Goal: Task Accomplishment & Management: Complete application form

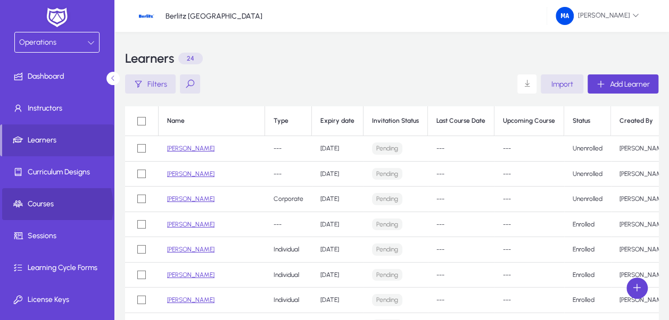
click at [48, 206] on span "Courses" at bounding box center [59, 204] width 114 height 11
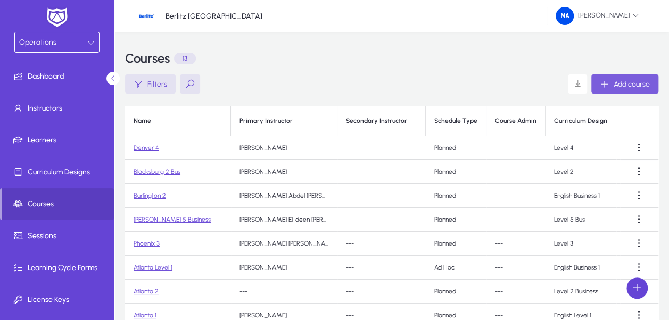
click at [611, 92] on span "button" at bounding box center [624, 84] width 67 height 26
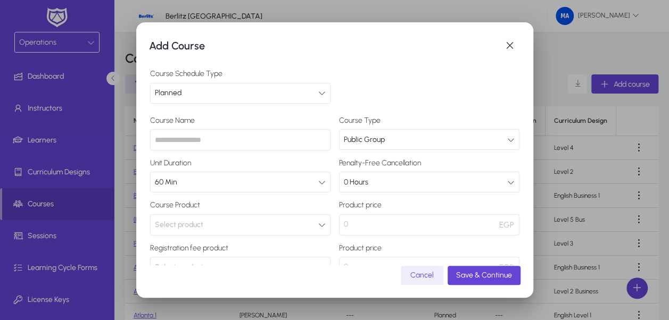
click at [248, 141] on input "text" at bounding box center [240, 139] width 180 height 21
type input "****"
click at [236, 220] on button "Select product" at bounding box center [240, 225] width 180 height 21
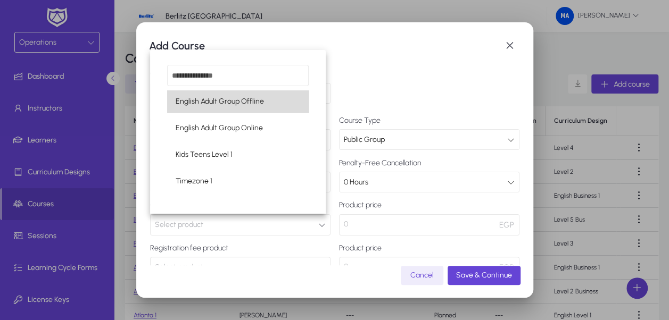
click at [273, 105] on mat-option "English Adult Group Offline" at bounding box center [238, 101] width 142 height 22
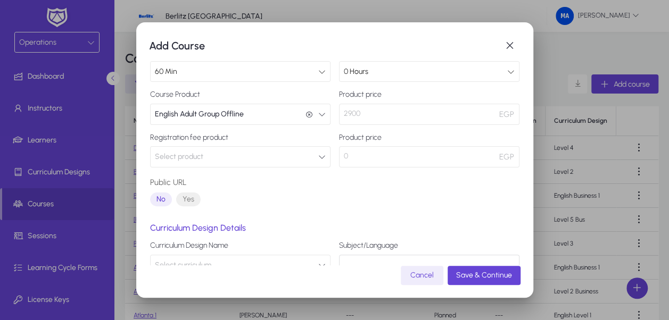
scroll to position [108, 0]
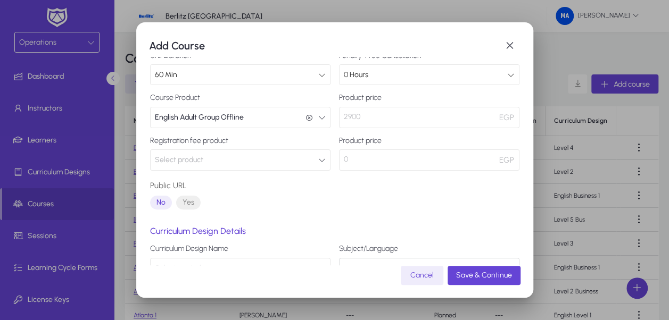
click at [308, 162] on button "Select product" at bounding box center [240, 160] width 180 height 21
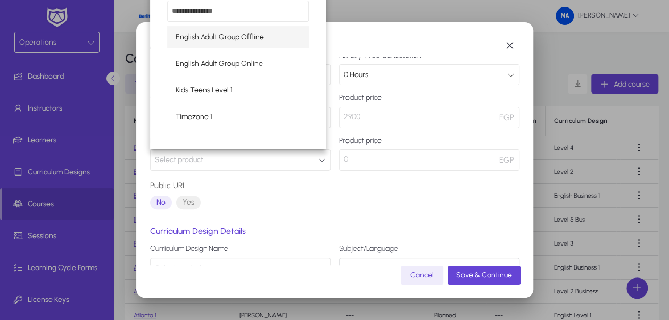
click at [426, 287] on div at bounding box center [334, 160] width 669 height 320
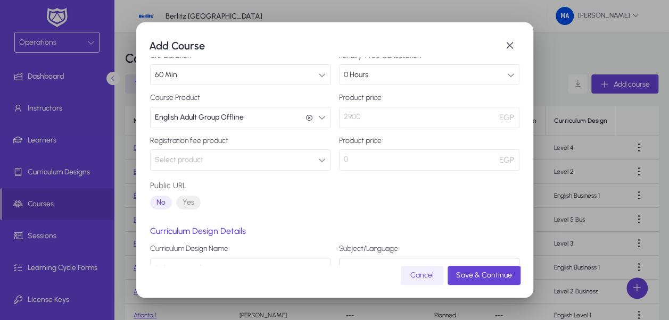
click at [424, 279] on span "Cancel" at bounding box center [421, 275] width 23 height 9
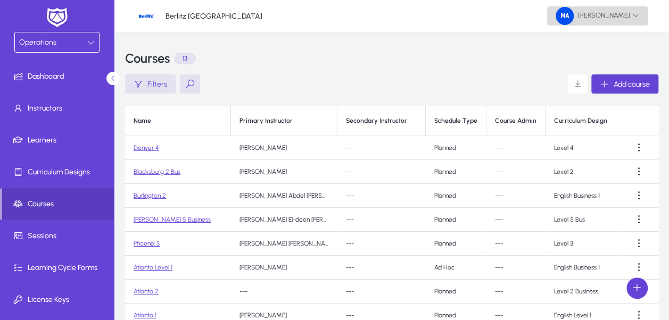
click at [592, 21] on span "[PERSON_NAME]" at bounding box center [598, 16] width 84 height 18
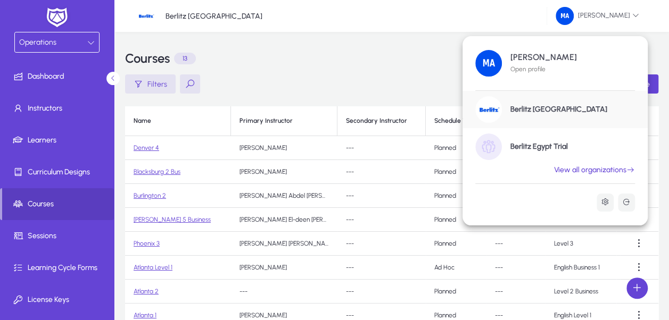
click at [523, 146] on h1 "Berlitz Egypt Trial" at bounding box center [539, 147] width 57 height 10
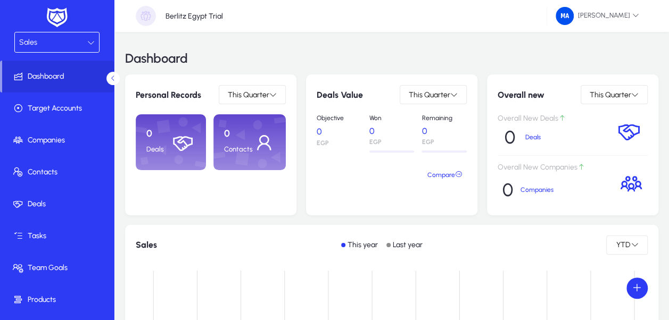
click at [87, 42] on icon at bounding box center [90, 42] width 7 height 7
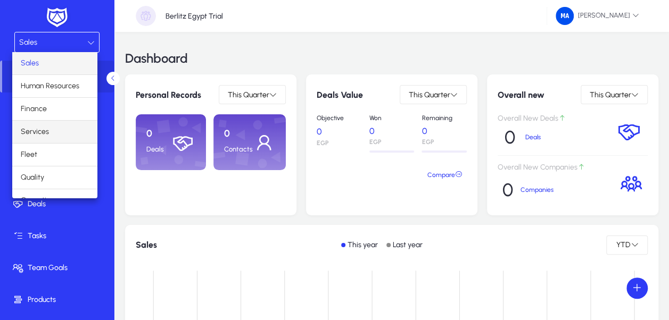
scroll to position [35, 0]
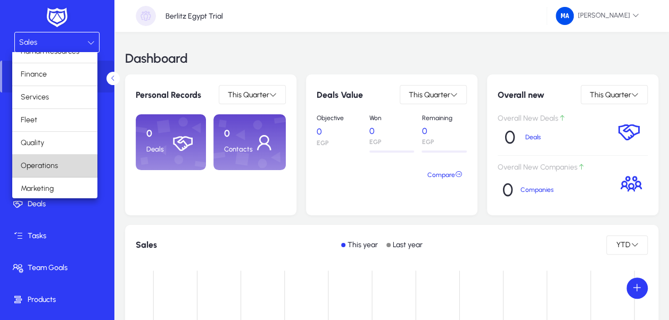
click at [63, 160] on mat-option "Operations" at bounding box center [54, 166] width 85 height 22
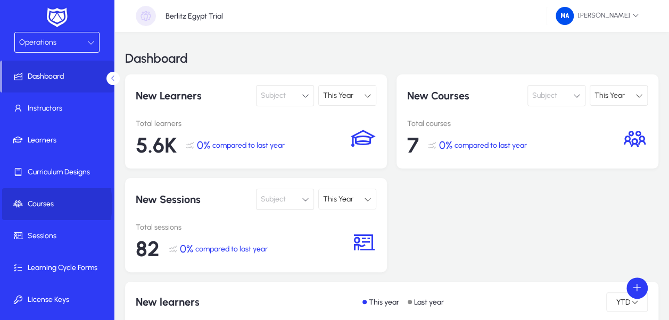
click at [34, 204] on span "Courses" at bounding box center [59, 204] width 114 height 11
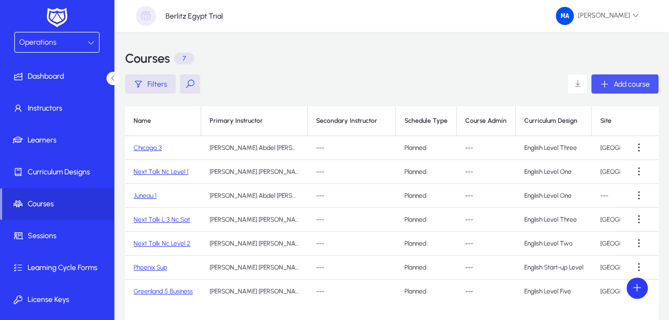
click at [639, 79] on span "button" at bounding box center [624, 84] width 67 height 26
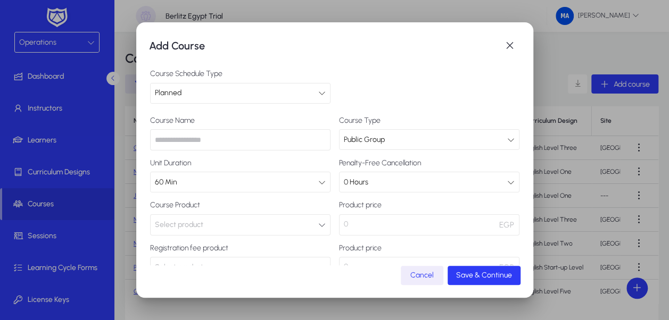
click at [258, 149] on input "text" at bounding box center [240, 139] width 180 height 21
type input "***"
click at [267, 218] on button "Select product" at bounding box center [240, 225] width 180 height 21
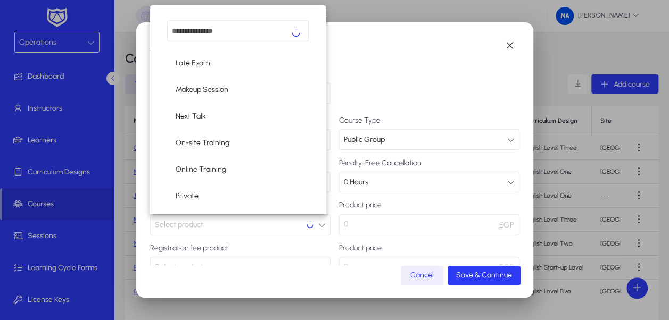
scroll to position [268, 0]
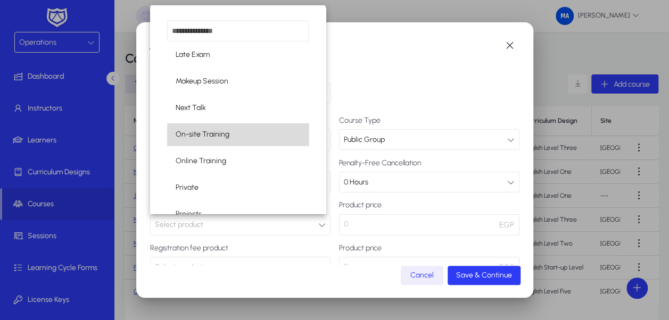
click at [265, 131] on mat-option "On-site Training" at bounding box center [238, 135] width 142 height 22
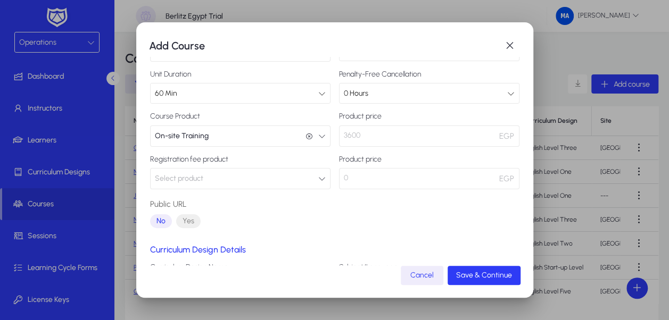
scroll to position [108, 0]
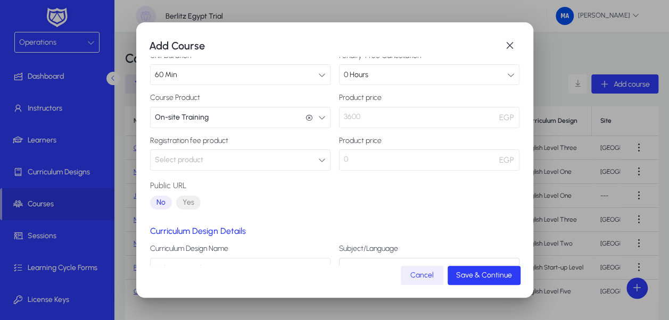
click at [262, 167] on button "Select product" at bounding box center [240, 160] width 180 height 21
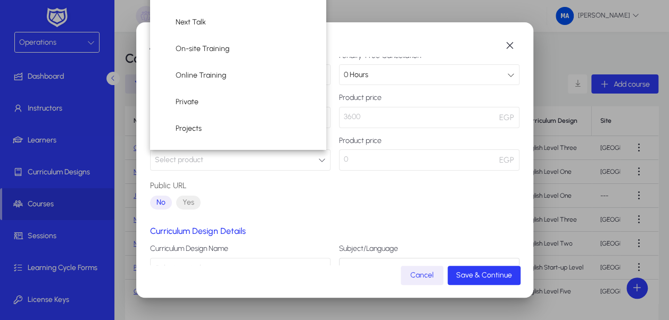
scroll to position [290, 0]
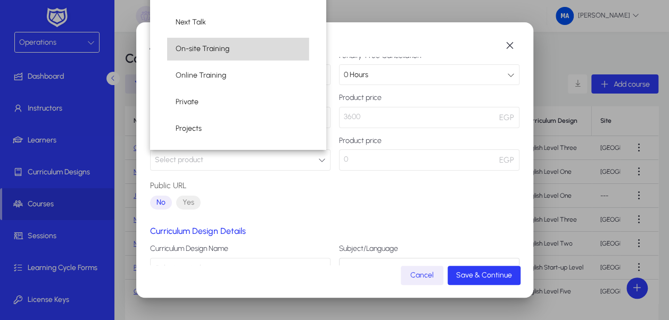
click at [277, 59] on mat-option "On-site Training" at bounding box center [238, 49] width 142 height 22
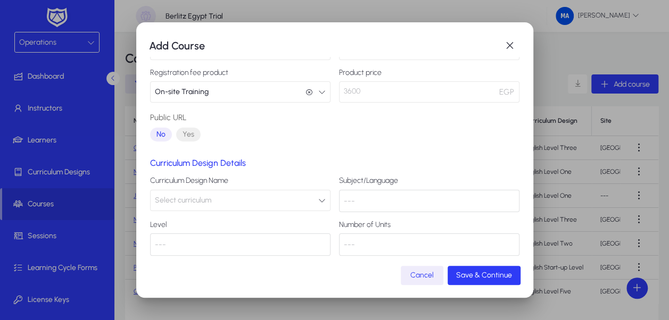
scroll to position [182, 0]
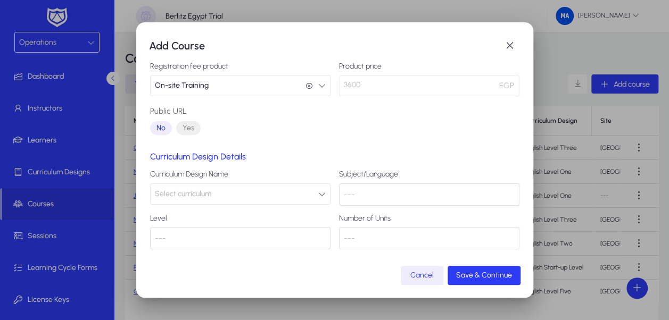
click at [224, 192] on button "Select curriculum" at bounding box center [240, 194] width 180 height 21
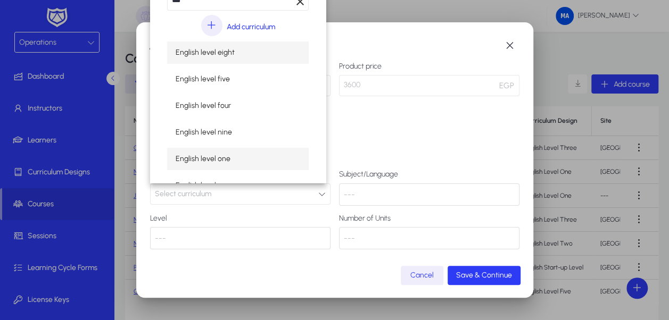
type input "***"
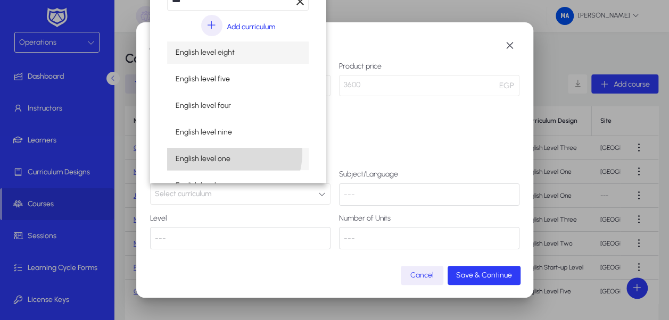
click at [227, 153] on span "English level one" at bounding box center [203, 159] width 55 height 13
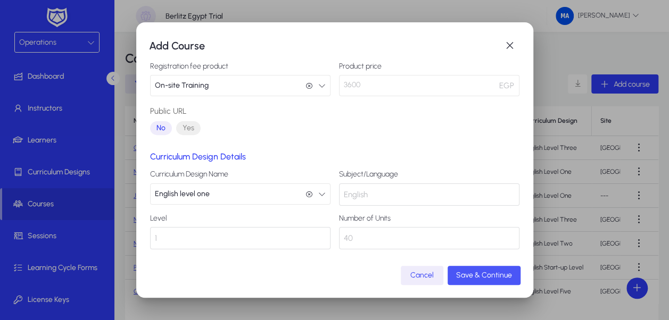
click at [491, 275] on span "Save & Continue" at bounding box center [484, 275] width 56 height 9
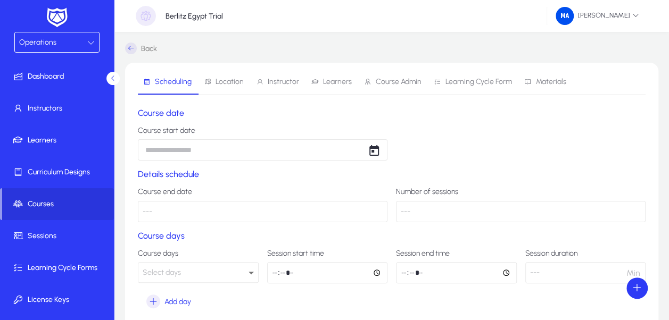
click at [134, 53] on icon at bounding box center [131, 49] width 12 height 12
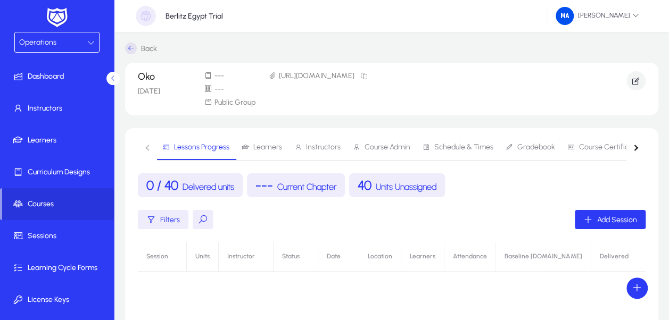
click at [134, 53] on icon at bounding box center [131, 49] width 12 height 12
